Goal: Contribute content

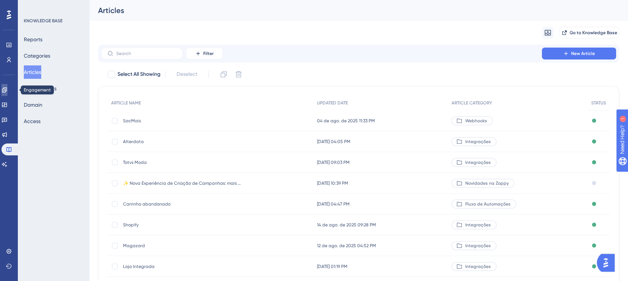
click at [7, 93] on link at bounding box center [4, 90] width 6 height 12
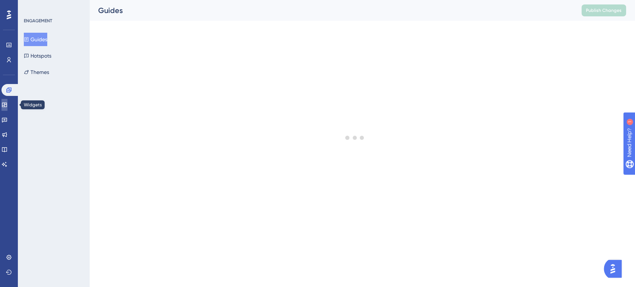
click at [7, 104] on icon at bounding box center [4, 105] width 6 height 6
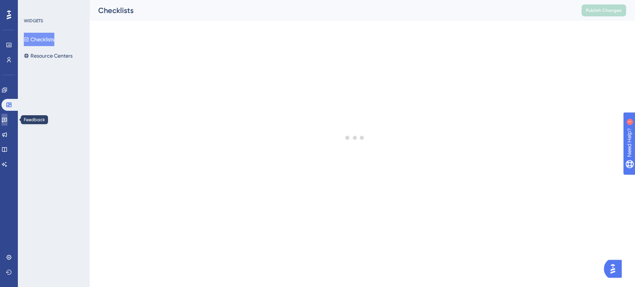
click at [7, 117] on icon at bounding box center [4, 120] width 6 height 6
click at [7, 109] on link at bounding box center [4, 105] width 6 height 12
click at [4, 138] on link at bounding box center [4, 135] width 6 height 12
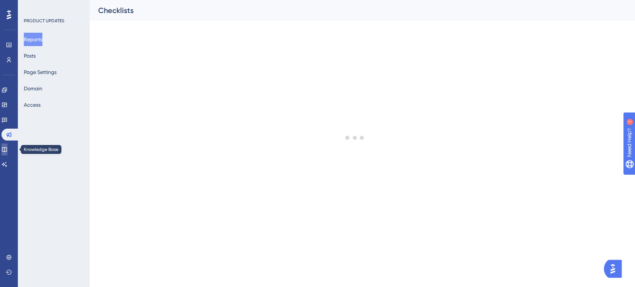
click at [7, 148] on icon at bounding box center [4, 149] width 6 height 6
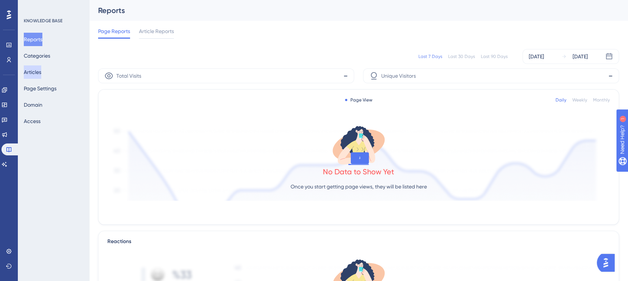
click at [41, 68] on button "Articles" at bounding box center [32, 71] width 17 height 13
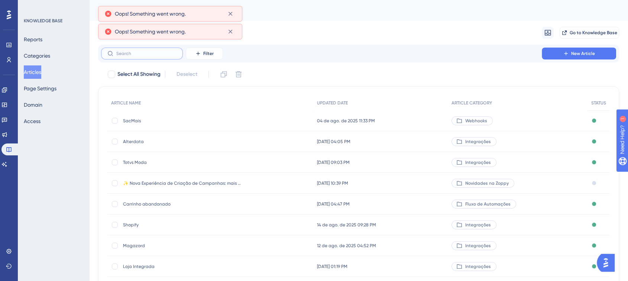
click at [135, 52] on input "text" at bounding box center [146, 53] width 60 height 5
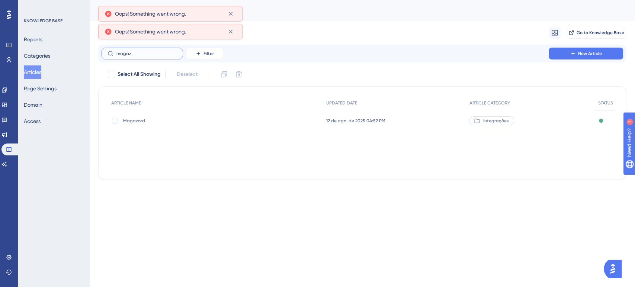
type input "magaz"
click at [133, 120] on span "Magazord" at bounding box center [182, 121] width 119 height 6
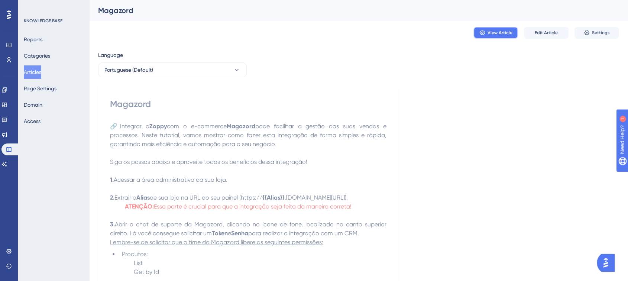
click at [507, 33] on span "View Article" at bounding box center [500, 33] width 25 height 6
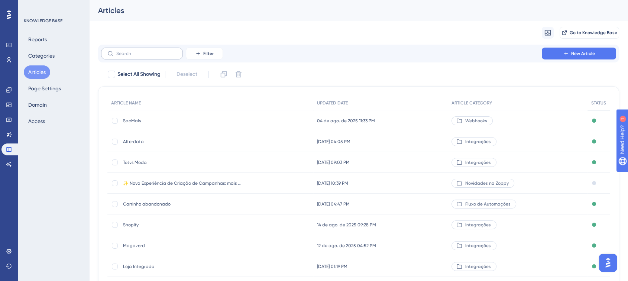
click at [165, 57] on label at bounding box center [142, 54] width 82 height 12
click at [165, 56] on input "text" at bounding box center [146, 53] width 60 height 5
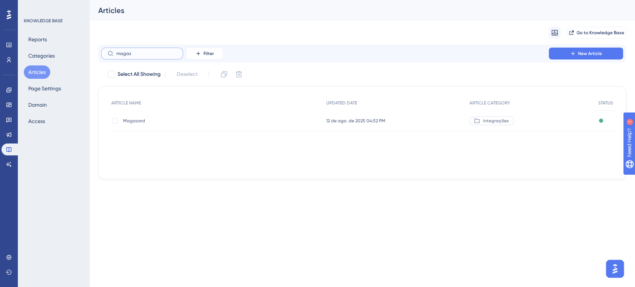
type input "magaz"
click at [143, 115] on div "Magazord Magazord" at bounding box center [182, 120] width 119 height 21
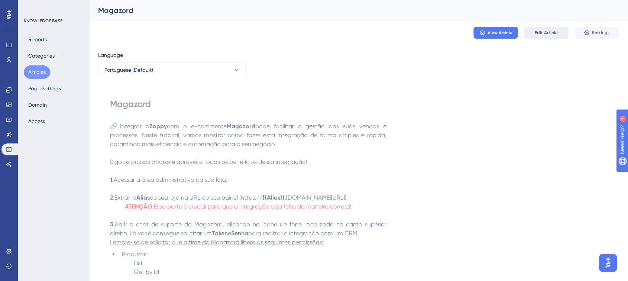
click at [534, 34] on button "Edit Article" at bounding box center [546, 33] width 45 height 12
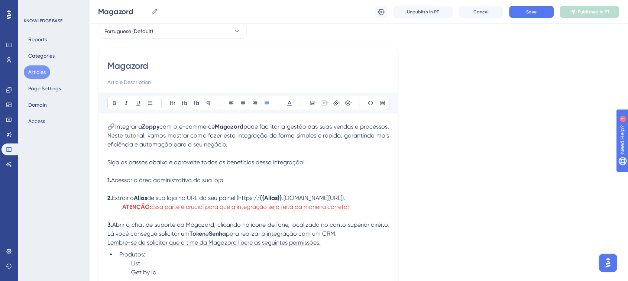
scroll to position [48, 0]
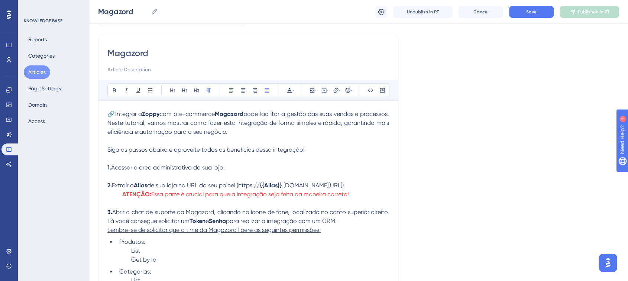
click at [367, 188] on p "2. Extrair o Alias de sua loja na URL do seu painel (https:// {{Alias}} .painel…" at bounding box center [248, 185] width 282 height 9
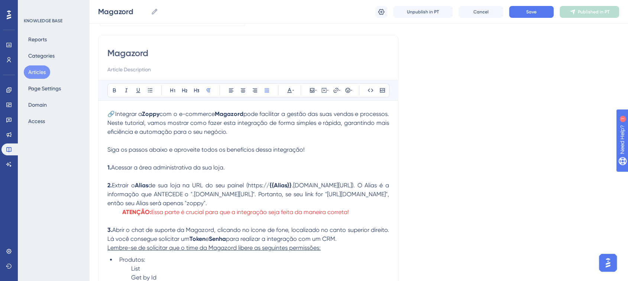
drag, startPoint x: 366, startPoint y: 186, endPoint x: 359, endPoint y: 204, distance: 18.9
click at [359, 204] on p "2. Extrair o Alias de sua loja na URL do seu painel (https:// {{Alias}} .painel…" at bounding box center [248, 194] width 282 height 27
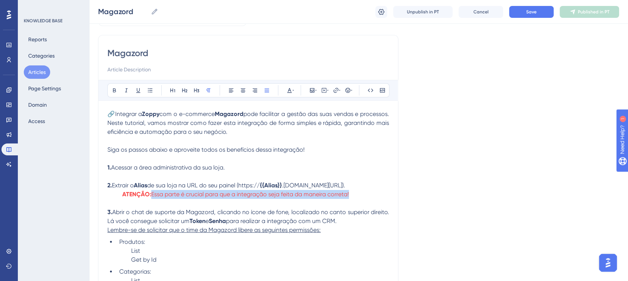
drag, startPoint x: 351, startPoint y: 201, endPoint x: 153, endPoint y: 196, distance: 197.8
click at [153, 196] on p "ATENÇÃO: Essa parte é crucial para que a integração seja feita da maneira corre…" at bounding box center [248, 194] width 282 height 9
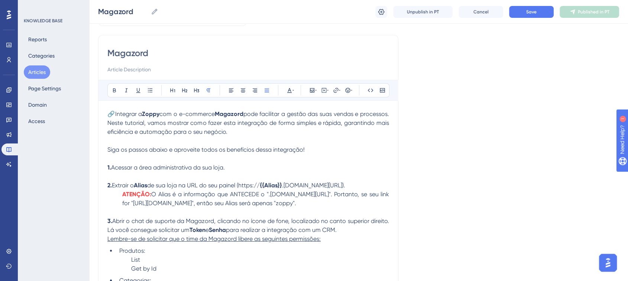
click at [155, 195] on span "O Alias é a informação que ANTECEDE o ".painel.magazord.com.br/". Portanto, se …" at bounding box center [256, 199] width 268 height 16
drag, startPoint x: 154, startPoint y: 195, endPoint x: 367, endPoint y: 206, distance: 213.3
click at [367, 206] on p "ATENÇÃO: O Alias é a informação que ANTECEDE o ".painel.magazord.com.br/". Port…" at bounding box center [248, 199] width 282 height 18
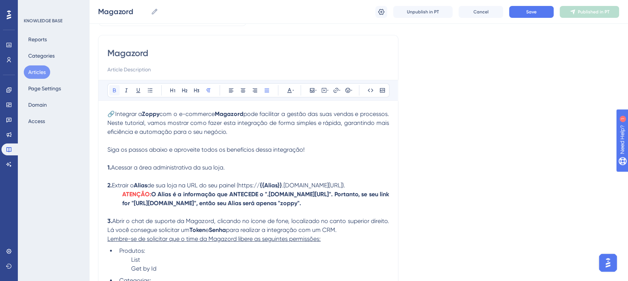
click at [114, 92] on icon at bounding box center [115, 90] width 6 height 6
click at [291, 88] on icon at bounding box center [290, 90] width 6 height 6
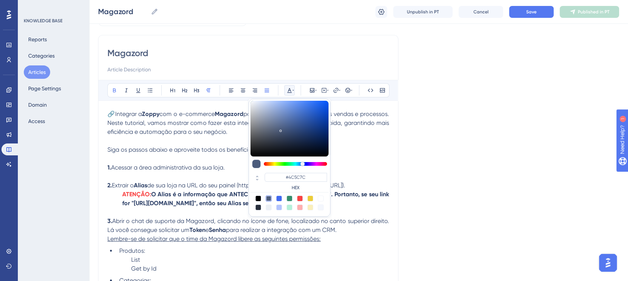
click at [298, 196] on div at bounding box center [300, 199] width 6 height 6
type input "#F84343"
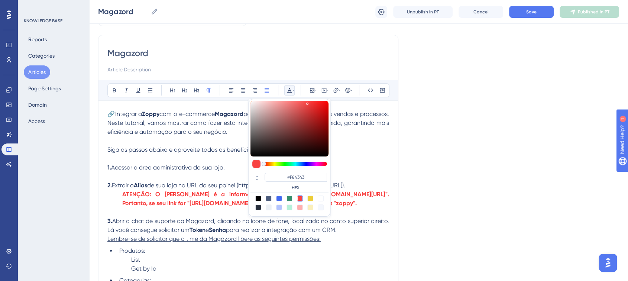
click at [359, 169] on p "1. Acessar a área administrativa da sua loja." at bounding box center [248, 167] width 282 height 9
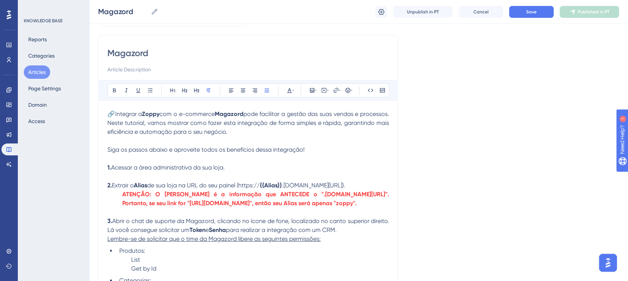
click at [346, 195] on strong "ATENÇÃO: O Alias é a informação que ANTECEDE o ".painel.magazord.com.br/". Port…" at bounding box center [256, 199] width 268 height 16
click at [527, 9] on span "Save" at bounding box center [531, 12] width 10 height 6
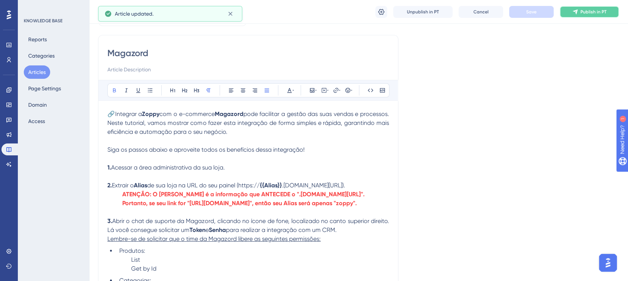
click at [583, 9] on span "Publish in PT" at bounding box center [594, 12] width 26 height 6
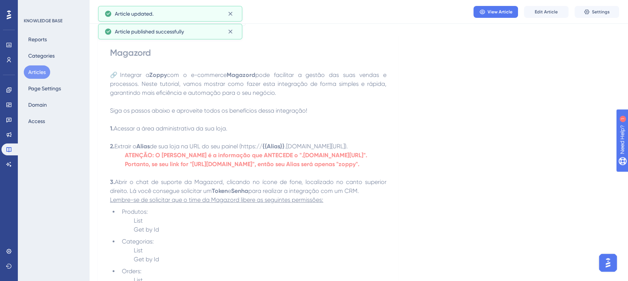
drag, startPoint x: 159, startPoint y: 174, endPoint x: 116, endPoint y: 149, distance: 50.0
copy div "Extrair o Alias de sua loja na URL do seu painel (https:// {{Alias}} .painel.ma…"
